Goal: Entertainment & Leisure: Browse casually

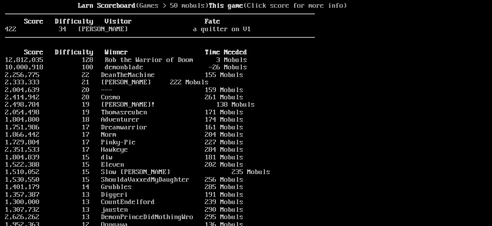
click at [391, 113] on stats at bounding box center [401, 108] width 172 height 212
